Goal: Task Accomplishment & Management: Manage account settings

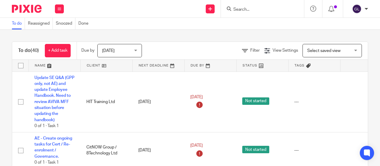
click at [246, 9] on input "Search" at bounding box center [259, 9] width 53 height 5
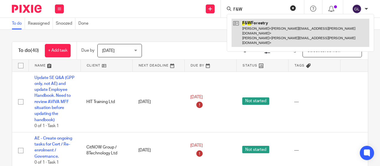
type input "F&W"
click at [247, 22] on link at bounding box center [301, 33] width 138 height 28
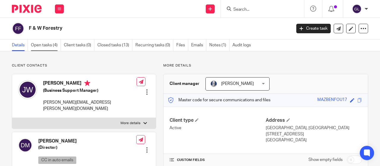
click at [47, 44] on link "Open tasks (4)" at bounding box center [46, 46] width 30 height 12
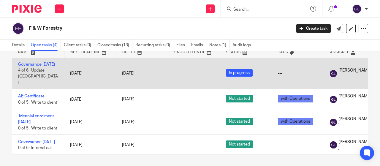
click at [29, 63] on link "Governance [DATE]" at bounding box center [36, 64] width 37 height 4
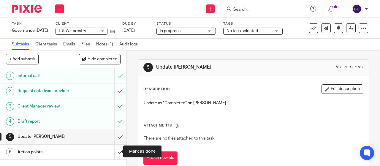
click at [114, 152] on input "submit" at bounding box center [63, 152] width 127 height 15
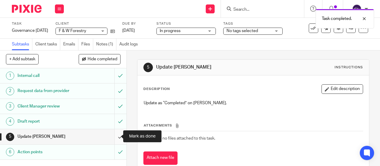
click at [113, 135] on input "submit" at bounding box center [63, 136] width 127 height 15
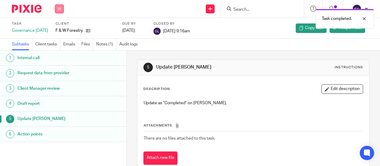
click at [58, 7] on button at bounding box center [59, 8] width 9 height 9
click at [55, 26] on link "Work" at bounding box center [56, 28] width 10 height 4
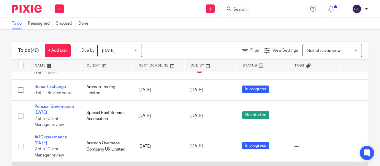
scroll to position [983, 0]
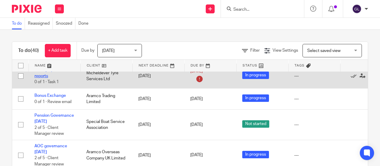
click at [42, 78] on link "weekly opt out reports" at bounding box center [48, 73] width 28 height 10
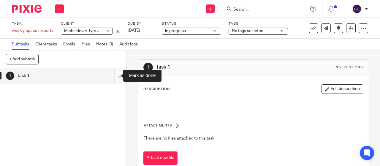
click at [114, 76] on input "submit" at bounding box center [63, 75] width 127 height 15
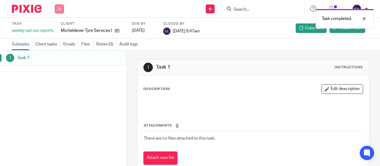
click at [59, 9] on icon at bounding box center [60, 9] width 4 height 4
click at [58, 29] on link "Work" at bounding box center [56, 28] width 10 height 4
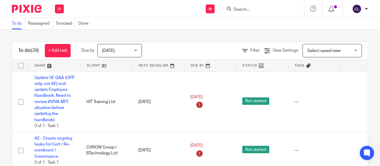
click at [234, 10] on input "Search" at bounding box center [259, 9] width 53 height 5
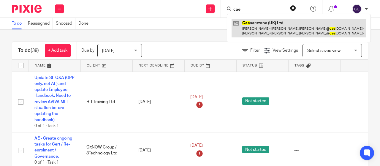
type input "cae"
click at [266, 27] on link at bounding box center [299, 28] width 135 height 18
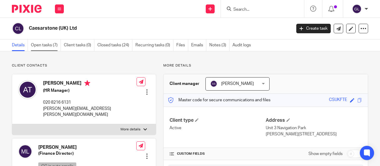
click at [43, 46] on link "Open tasks (7)" at bounding box center [46, 46] width 30 height 12
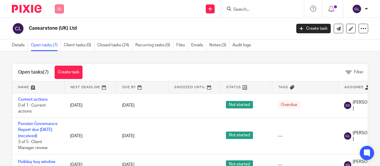
click at [59, 7] on icon at bounding box center [60, 9] width 4 height 4
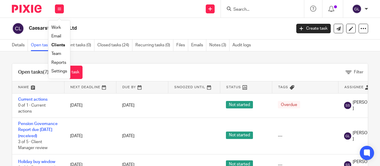
click at [54, 27] on link "Work" at bounding box center [56, 28] width 10 height 4
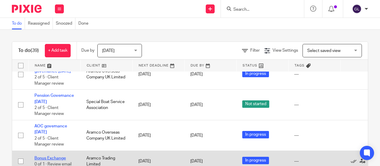
scroll to position [959, 0]
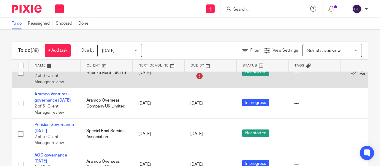
click at [45, 72] on link "Pension Governance [DATE]" at bounding box center [54, 67] width 40 height 10
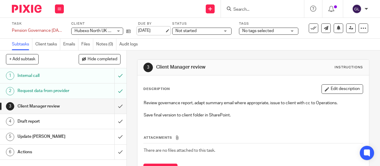
click at [145, 29] on link "[DATE]" at bounding box center [151, 31] width 27 height 6
click at [194, 31] on span "Not started" at bounding box center [186, 31] width 21 height 4
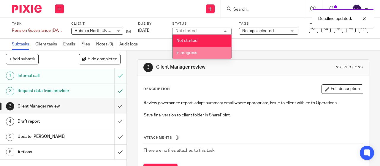
click at [189, 53] on span "In progress" at bounding box center [186, 53] width 21 height 4
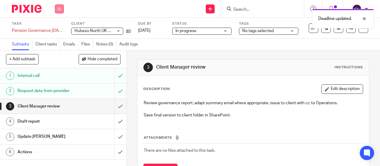
click at [61, 7] on button at bounding box center [59, 8] width 9 height 9
click at [58, 27] on link "Work" at bounding box center [56, 28] width 10 height 4
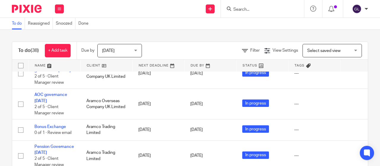
scroll to position [928, 0]
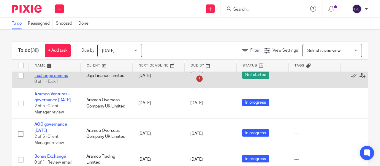
click at [49, 78] on link "Capped Salary Exchange comms" at bounding box center [51, 72] width 34 height 10
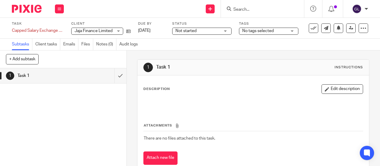
click at [238, 8] on input "Search" at bounding box center [259, 9] width 53 height 5
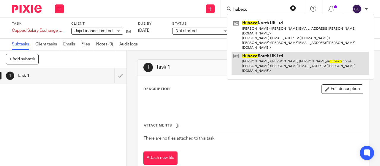
type input "hubexc"
click at [250, 52] on link at bounding box center [301, 63] width 138 height 23
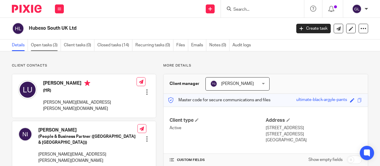
click at [40, 45] on link "Open tasks (3)" at bounding box center [46, 46] width 30 height 12
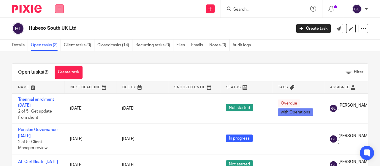
click at [62, 9] on button at bounding box center [59, 8] width 9 height 9
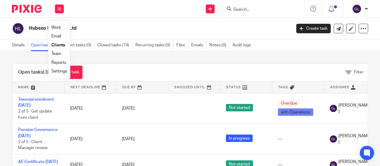
click at [56, 27] on link "Work" at bounding box center [56, 28] width 10 height 4
